Goal: Information Seeking & Learning: Understand process/instructions

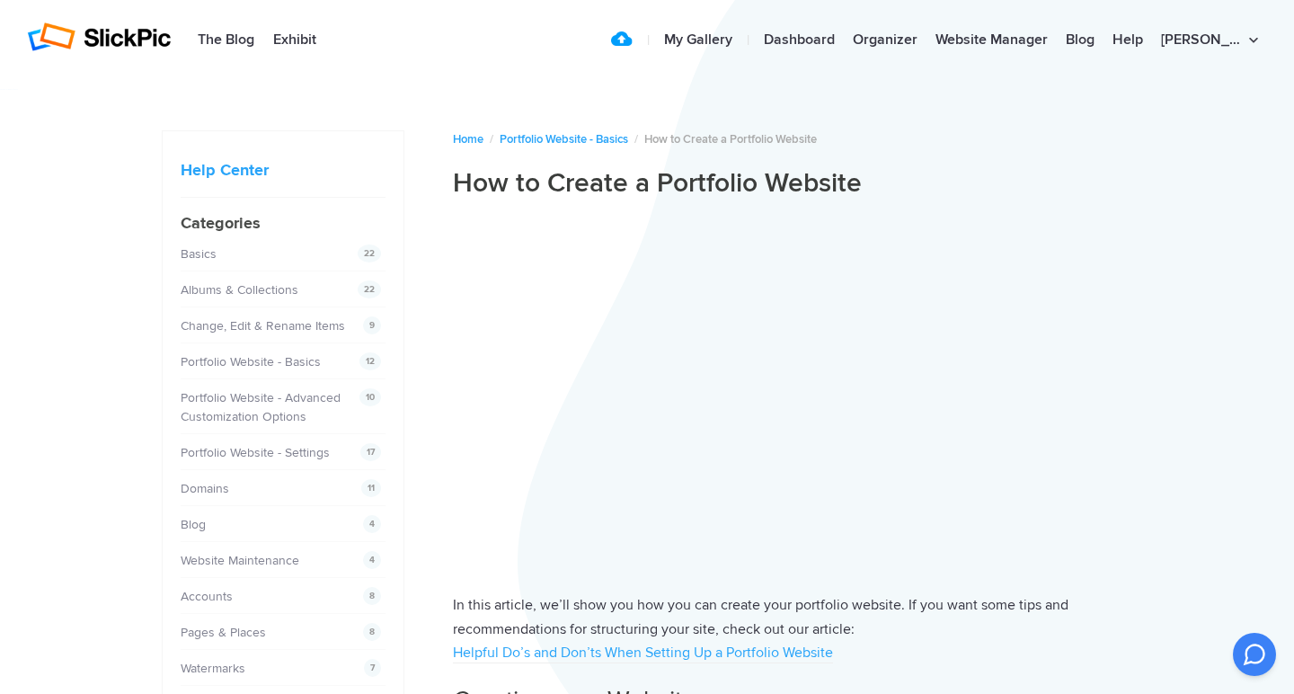
scroll to position [1, 0]
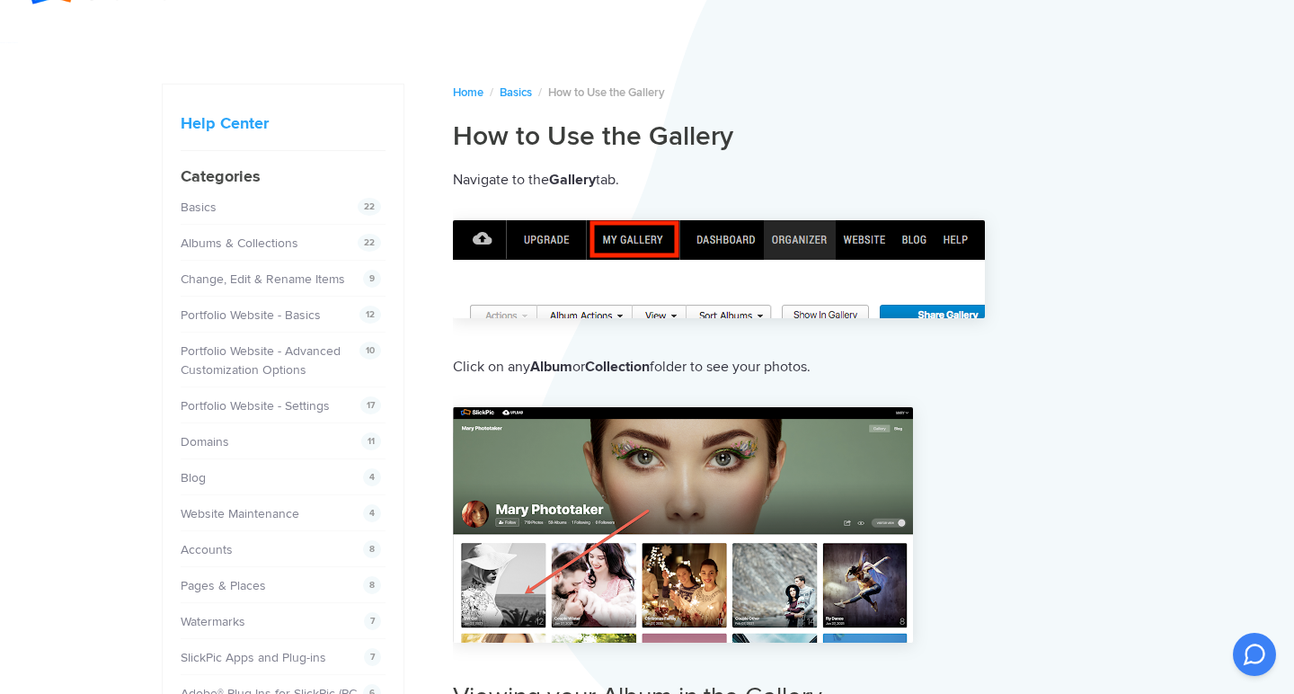
scroll to position [48, 0]
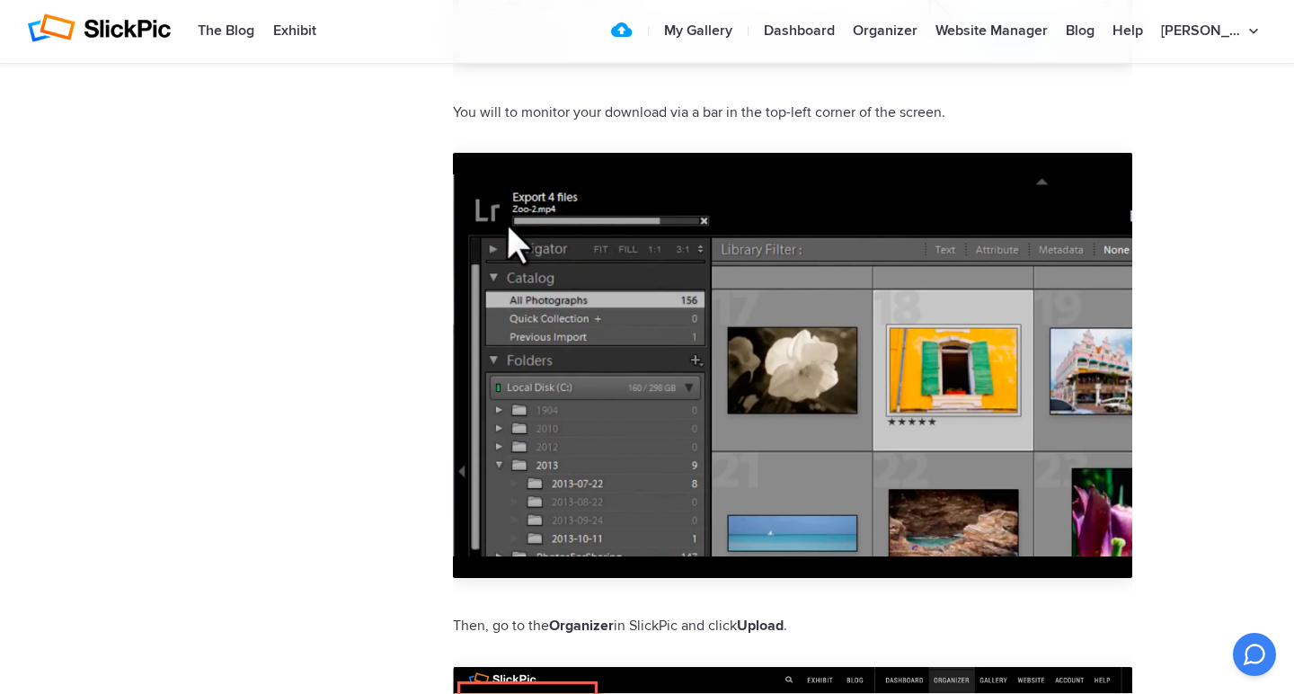
scroll to position [2738, 0]
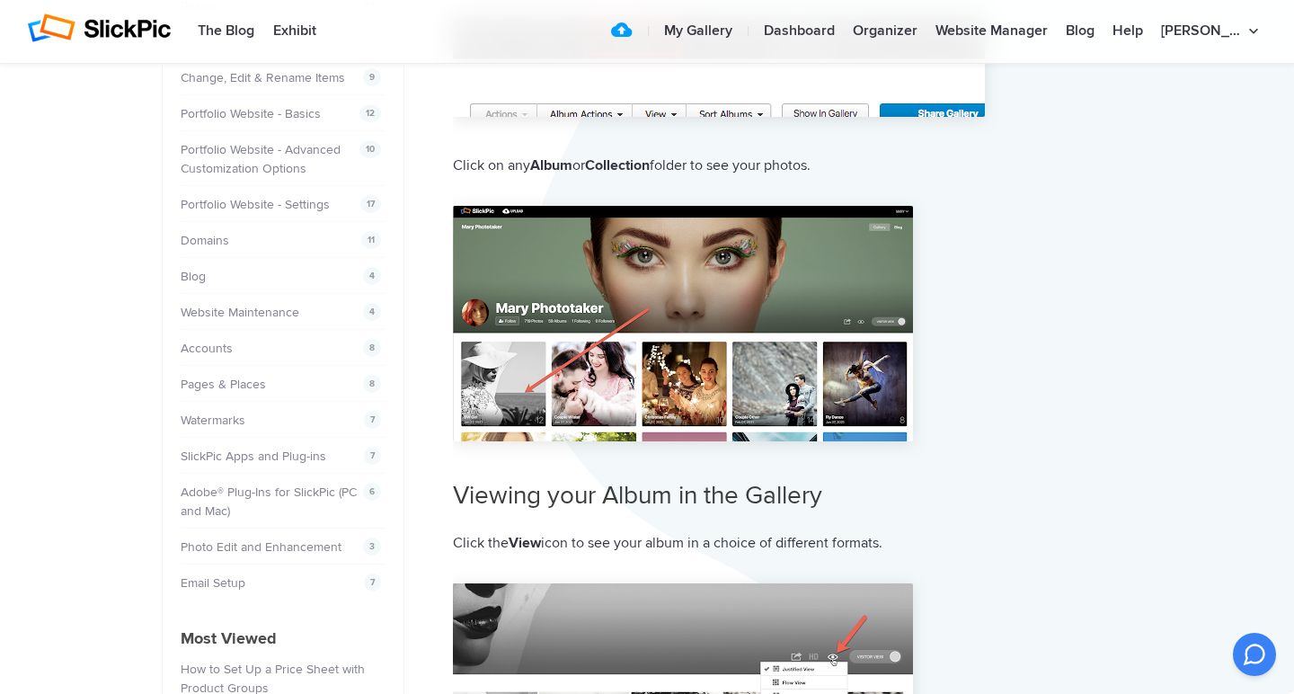
scroll to position [243, 0]
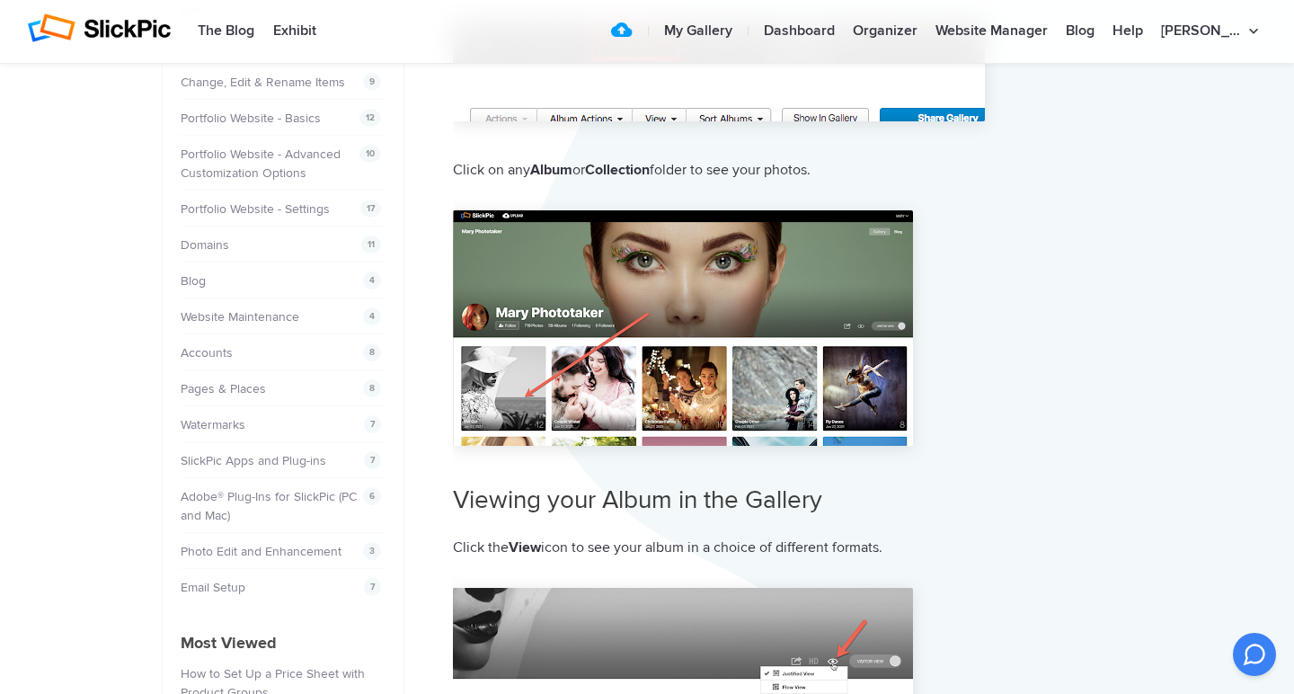
click at [680, 366] on img at bounding box center [683, 327] width 460 height 235
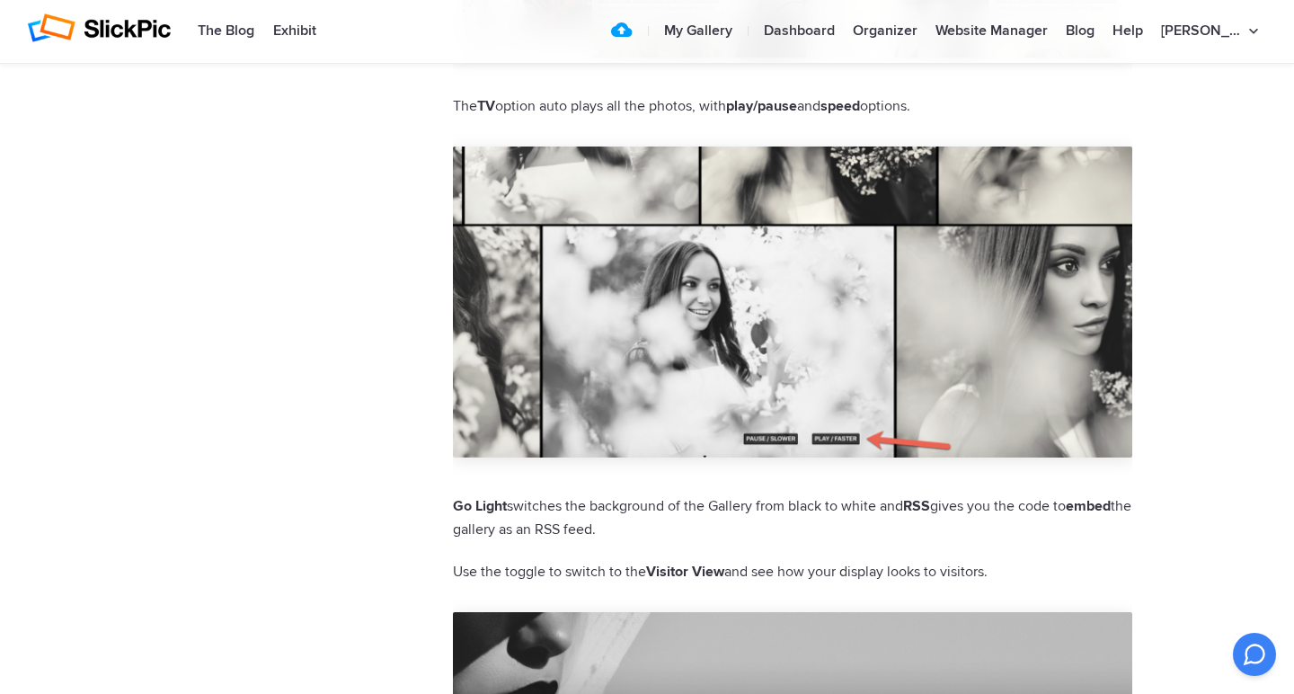
scroll to position [3786, 0]
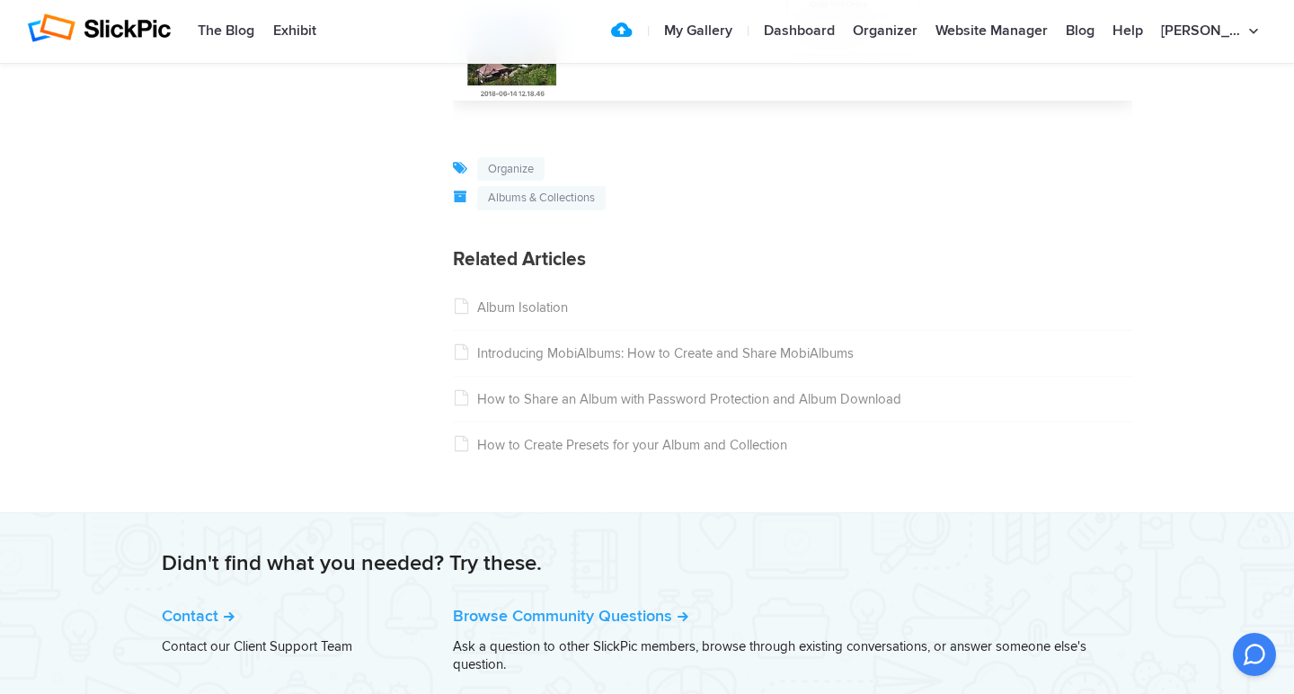
scroll to position [2221, 0]
